Goal: Task Accomplishment & Management: Use online tool/utility

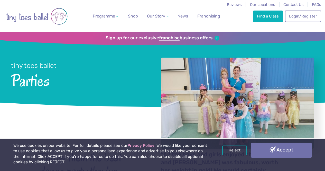
click at [265, 152] on link "Accept" at bounding box center [281, 149] width 61 height 15
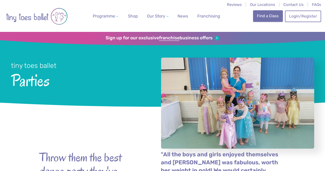
click at [270, 18] on link "Find a Class" at bounding box center [268, 15] width 30 height 11
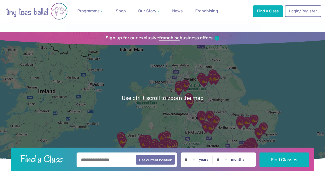
scroll to position [26, 0]
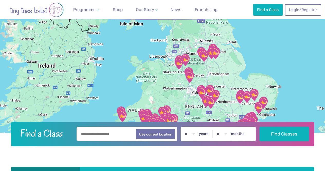
click at [115, 132] on input "text" at bounding box center [126, 134] width 101 height 14
type input "*******"
click at [197, 134] on select "* * * * * * * * * * ** ** **" at bounding box center [190, 134] width 16 height 14
select select "*"
click at [185, 127] on select "* * * * * * * * * * ** ** **" at bounding box center [190, 134] width 16 height 14
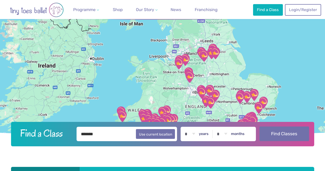
click at [276, 132] on button "Find Classes" at bounding box center [284, 133] width 50 height 14
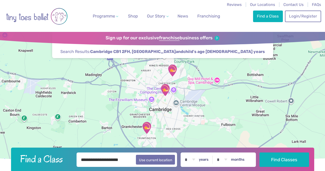
drag, startPoint x: 162, startPoint y: 116, endPoint x: 163, endPoint y: 100, distance: 15.5
click at [163, 100] on div at bounding box center [162, 98] width 325 height 132
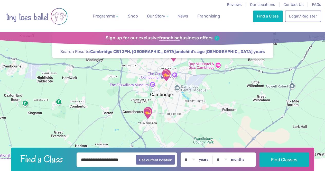
click at [146, 112] on img "Trumpington Village Hall" at bounding box center [147, 112] width 17 height 17
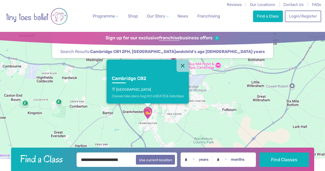
click at [147, 93] on link "Cambridge CB2 Trumpington Village Hall Classes take place Aug-Oct on Friday & S…" at bounding box center [147, 88] width 82 height 32
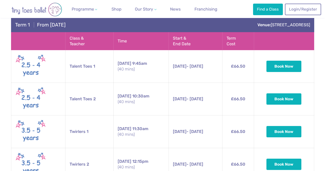
scroll to position [209, 0]
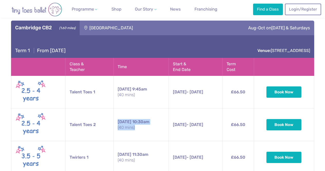
drag, startPoint x: 131, startPoint y: 121, endPoint x: 114, endPoint y: 116, distance: 17.9
click at [114, 116] on td "Saturday 10:30am (40 mins)" at bounding box center [140, 124] width 55 height 33
click at [133, 124] on small "(40 mins)" at bounding box center [141, 127] width 47 height 6
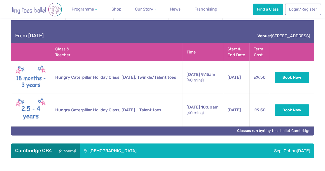
scroll to position [388, 0]
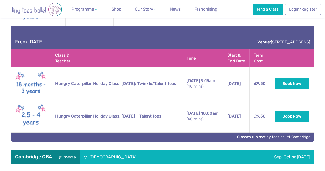
click at [148, 100] on td "Hungry Caterpillar Holiday Class, [DATE] - Talent toes" at bounding box center [116, 116] width 131 height 33
drag, startPoint x: 55, startPoint y: 101, endPoint x: 155, endPoint y: 108, distance: 100.5
click at [155, 108] on td "Hungry Caterpillar Holiday Class, [DATE] - Talent toes" at bounding box center [116, 116] width 131 height 33
click at [110, 149] on div "[DEMOGRAPHIC_DATA]" at bounding box center [148, 156] width 136 height 14
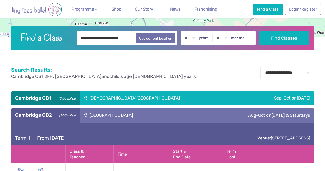
scroll to position [132, 0]
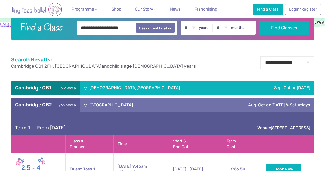
click at [106, 89] on div "[DEMOGRAPHIC_DATA][GEOGRAPHIC_DATA]" at bounding box center [162, 88] width 164 height 14
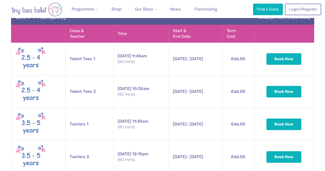
scroll to position [388, 0]
